Goal: Task Accomplishment & Management: Complete application form

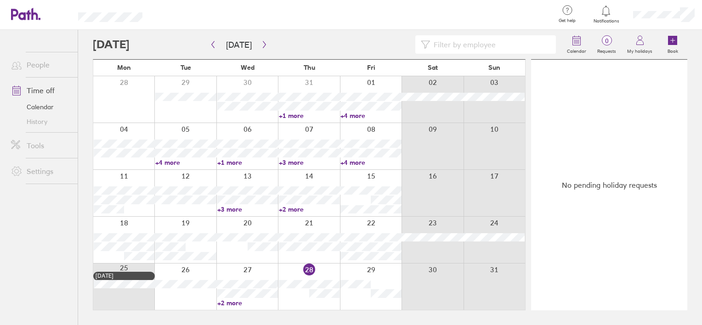
click at [604, 12] on icon at bounding box center [605, 11] width 11 height 11
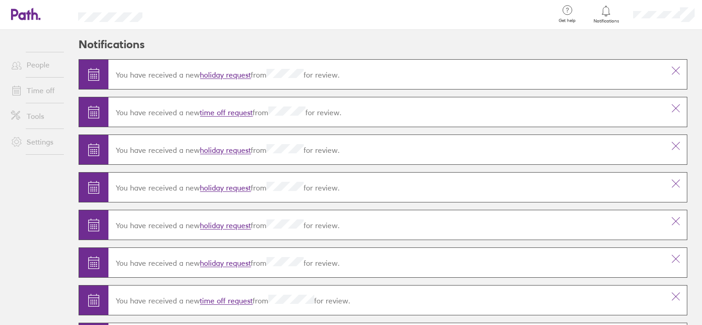
click at [229, 73] on link "holiday request" at bounding box center [225, 75] width 51 height 9
